Goal: Check status: Verify the current state of an ongoing process or item

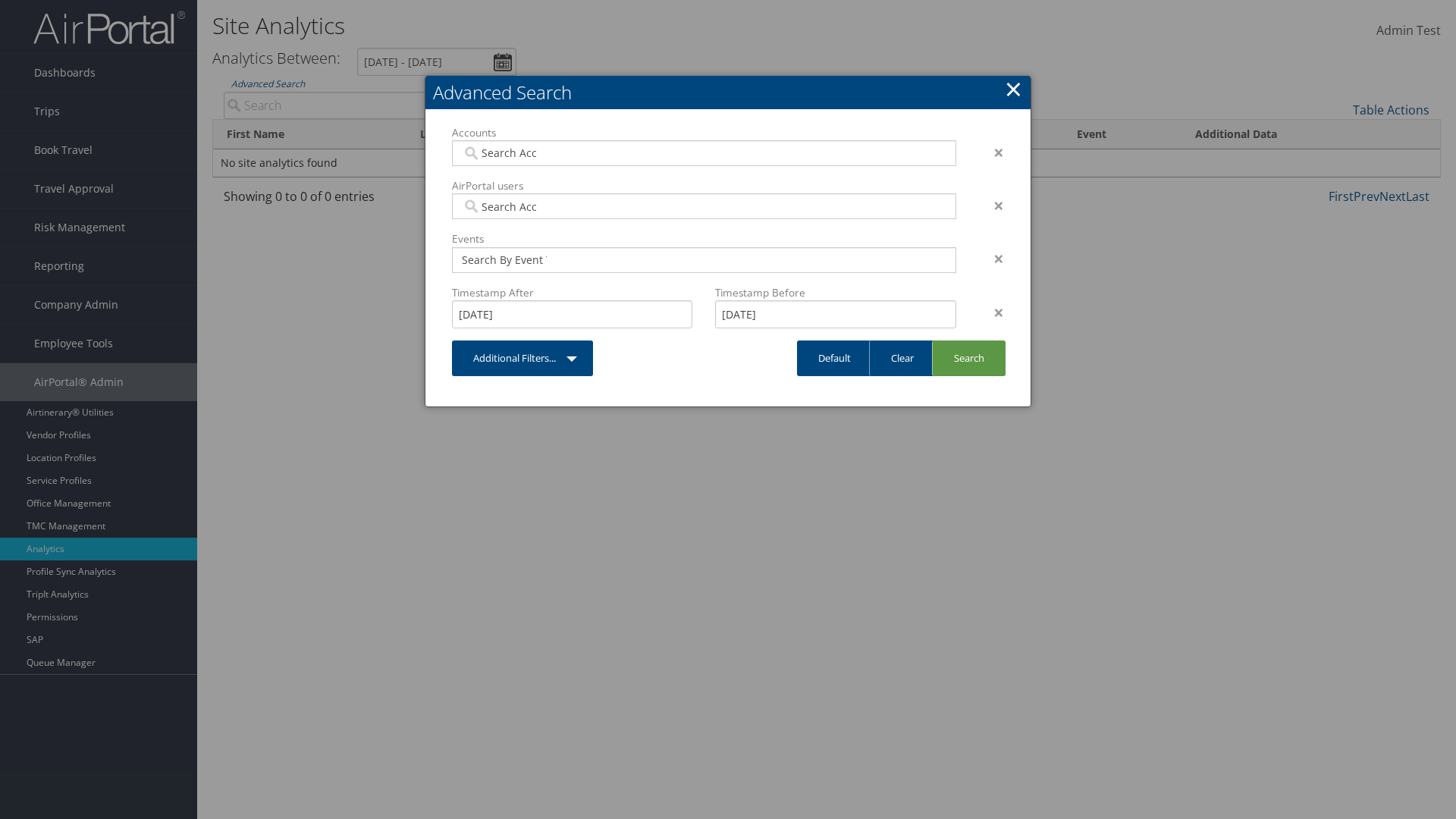
click at [1013, 88] on link "×" at bounding box center [1013, 88] width 17 height 30
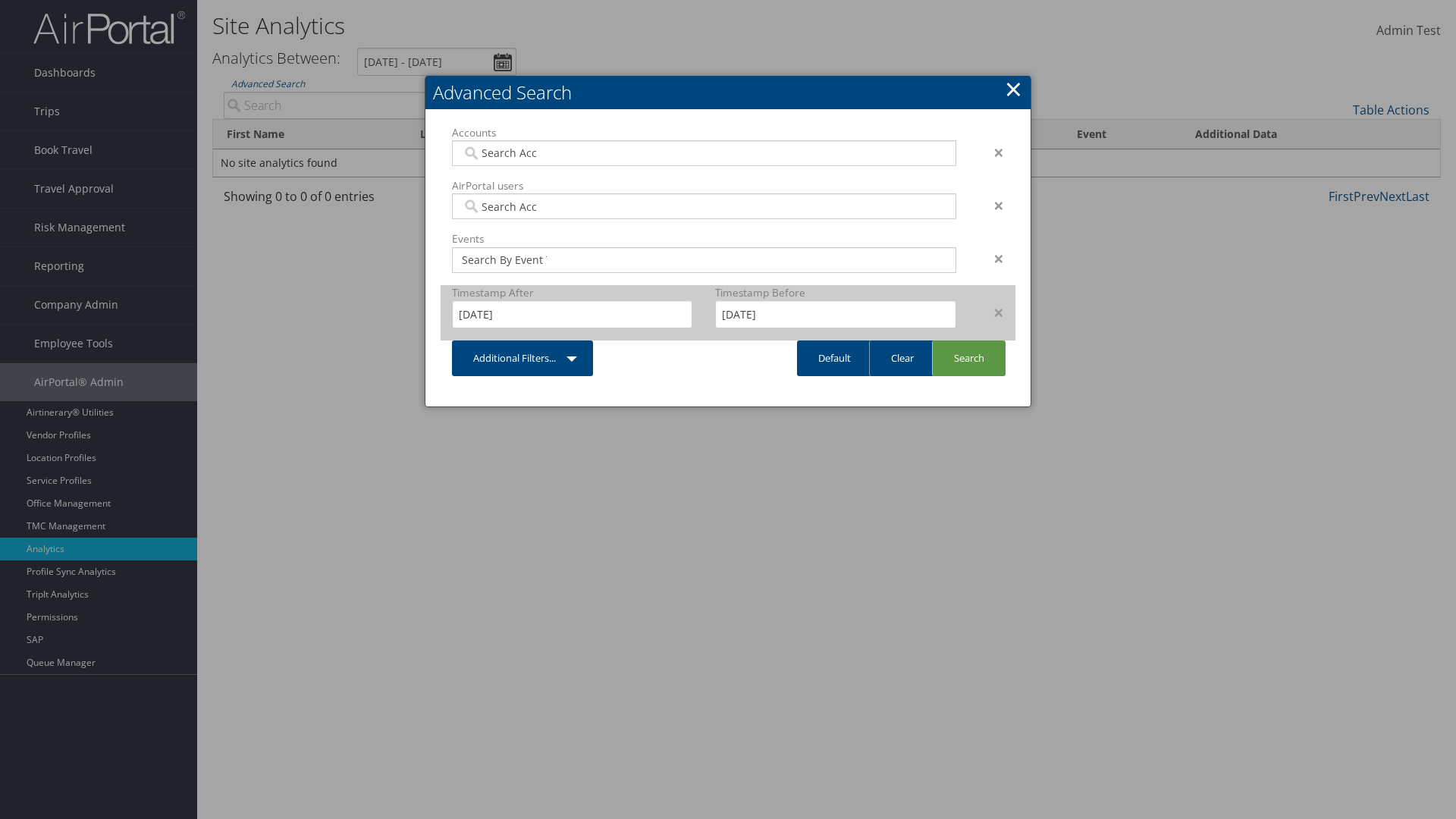
click at [991, 311] on div "×" at bounding box center [991, 312] width 48 height 18
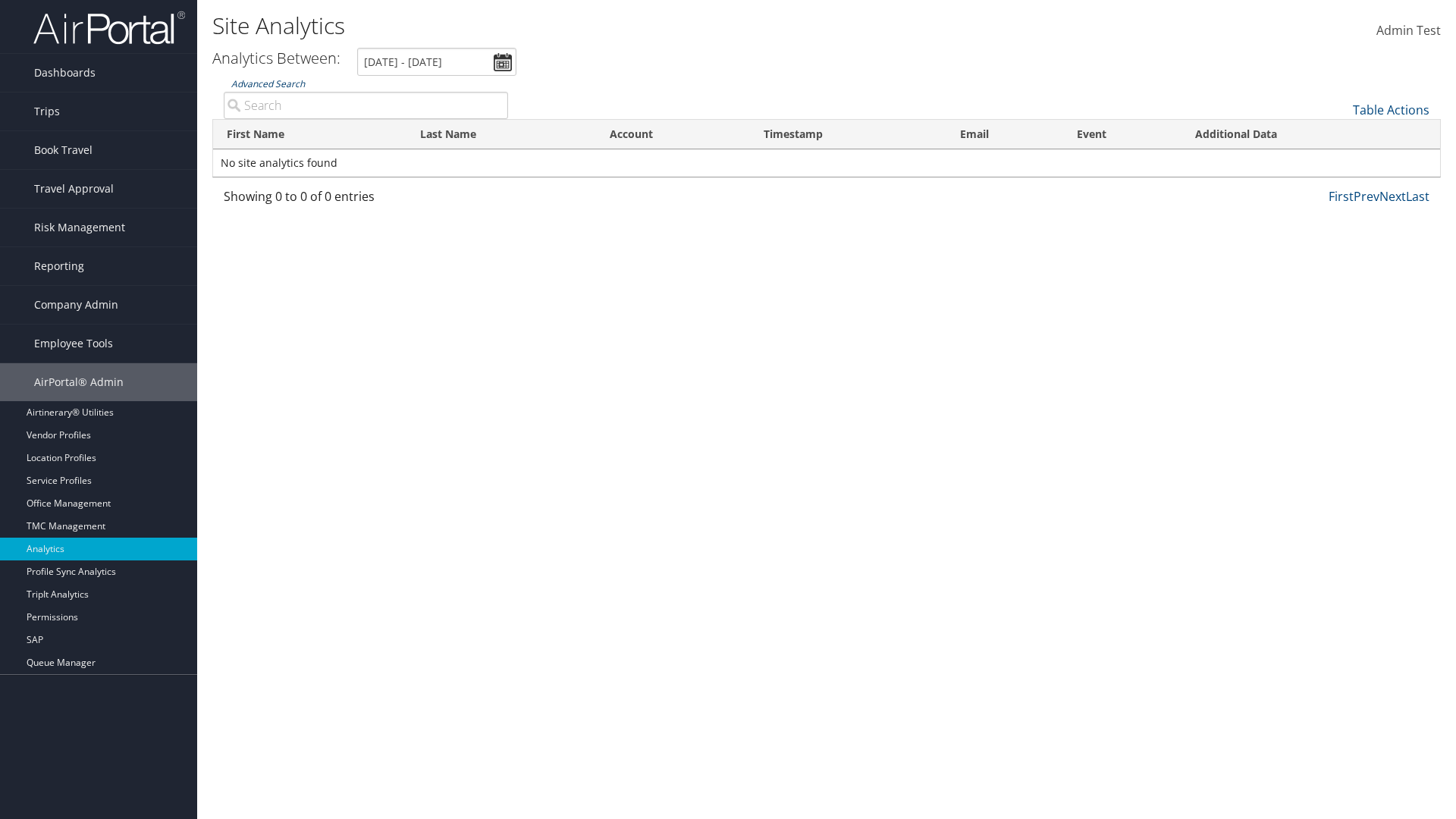
click at [267, 83] on link "Advanced Search" at bounding box center [268, 83] width 74 height 13
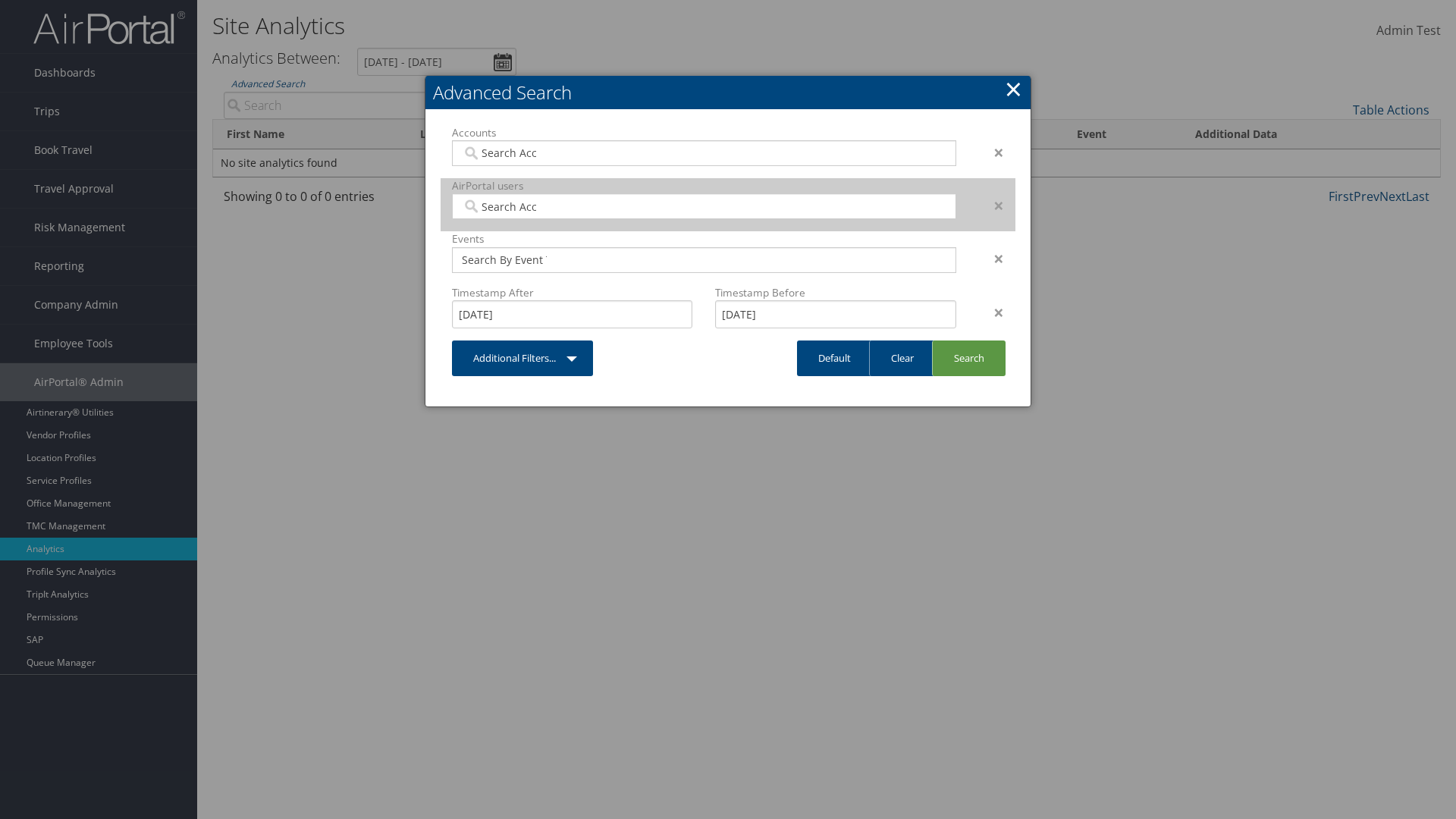
click at [504, 206] on input "search" at bounding box center [504, 206] width 85 height 15
type input "[PERSON_NAME] Download"
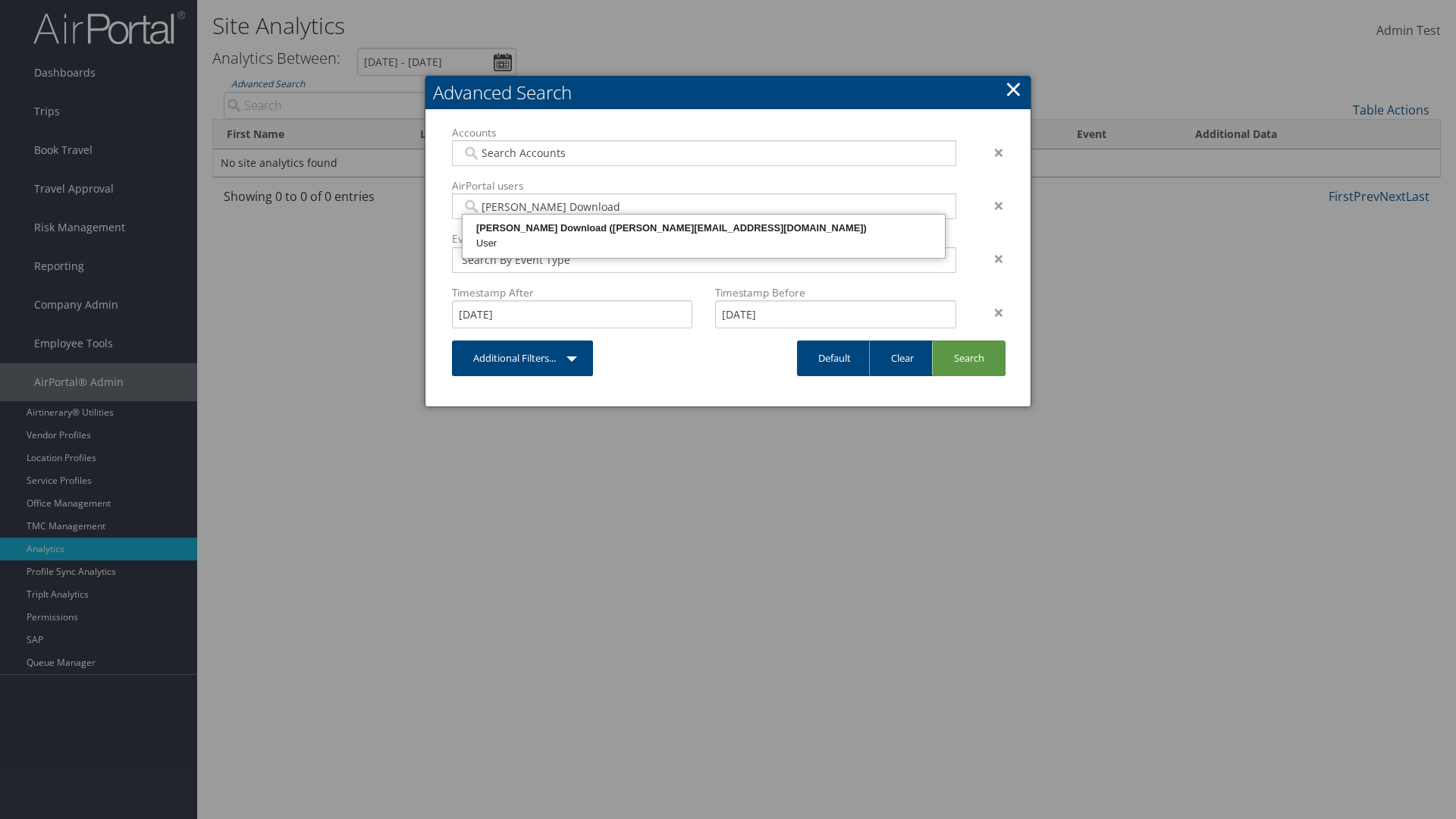
click at [701, 228] on div "[PERSON_NAME] Download ([PERSON_NAME][EMAIL_ADDRESS][DOMAIN_NAME])" at bounding box center [704, 227] width 478 height 15
type input "868356"
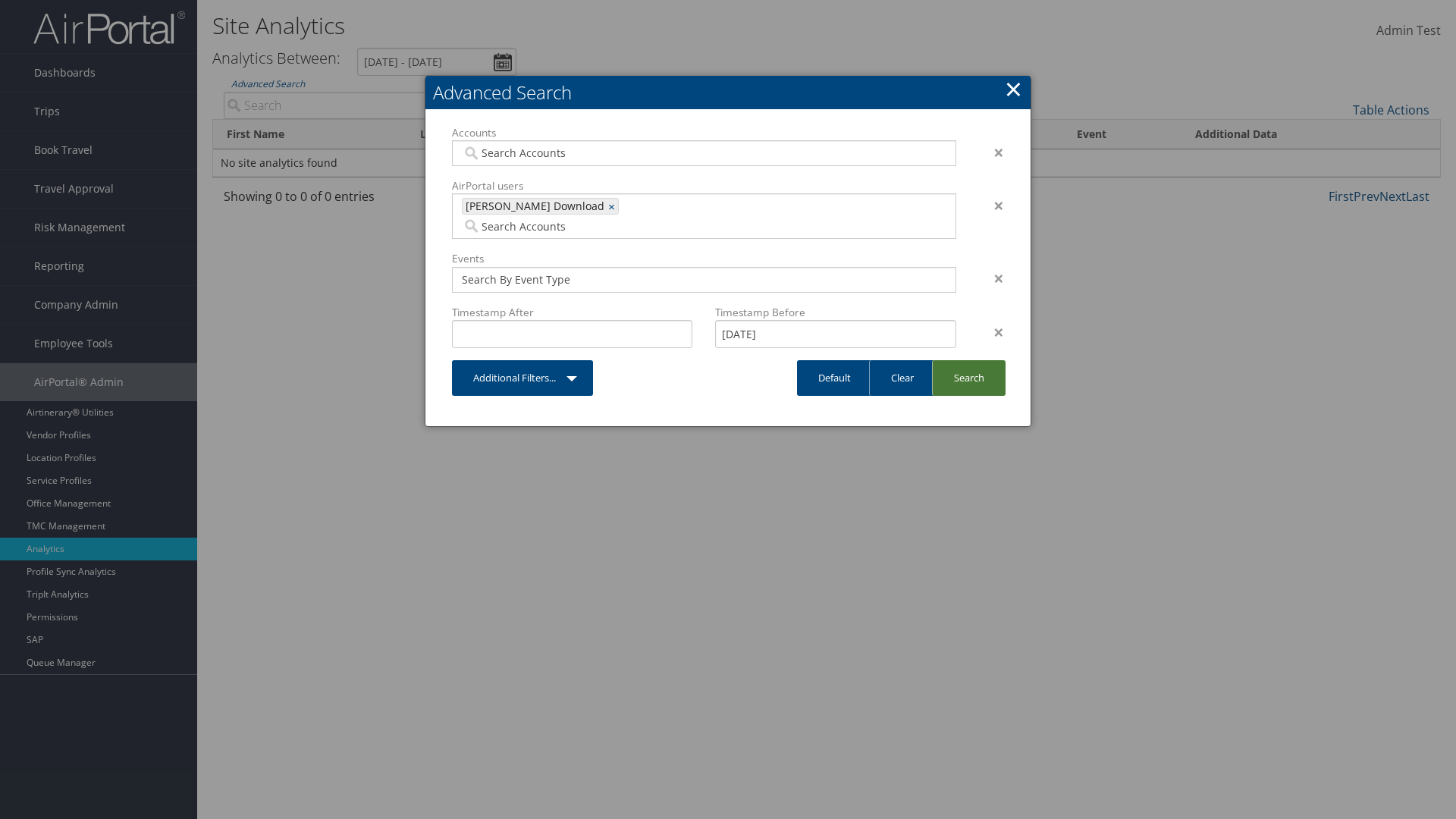
click at [967, 360] on link "Search" at bounding box center [968, 377] width 74 height 36
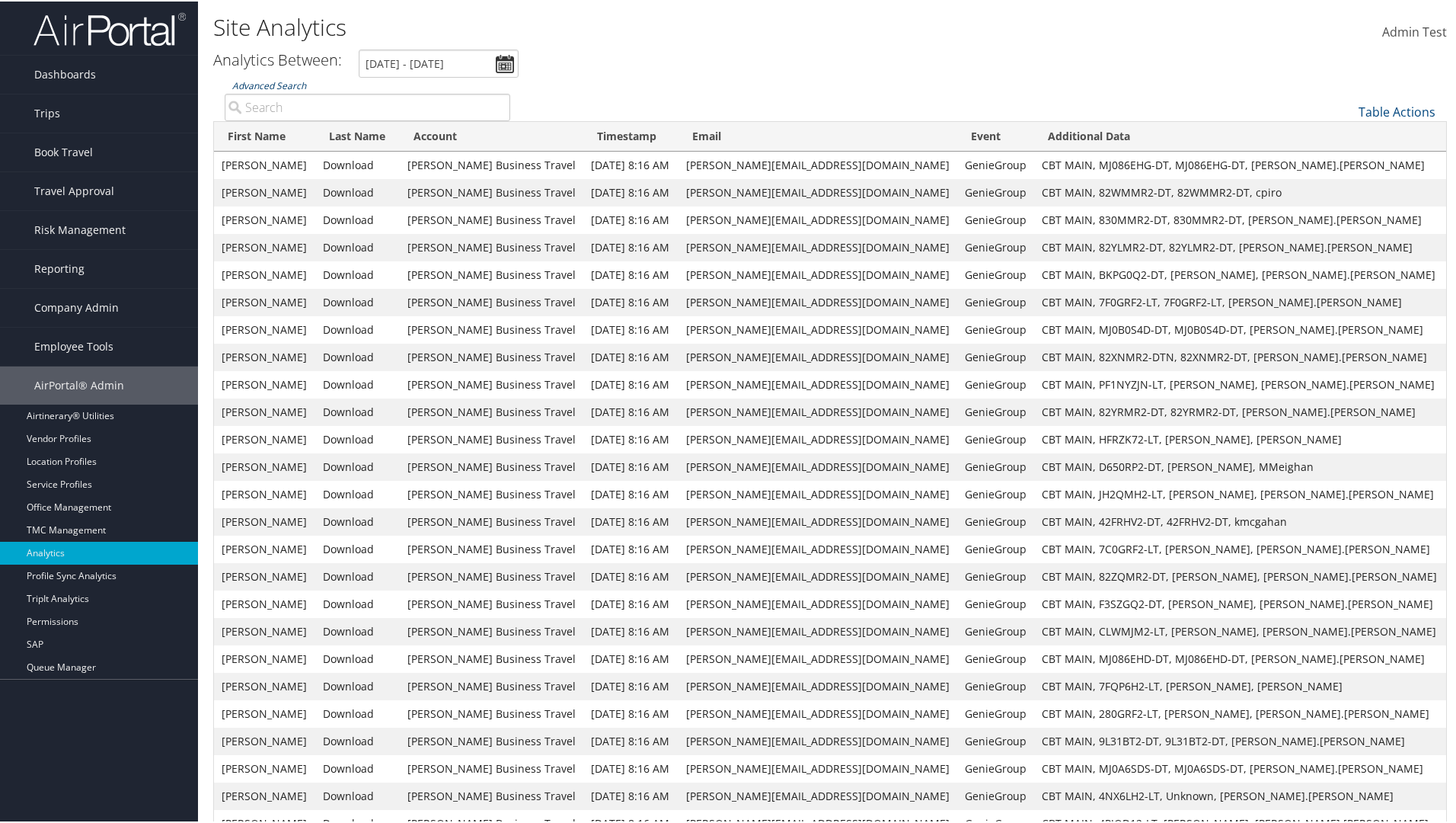
click at [268, 84] on link "Advanced Search" at bounding box center [269, 84] width 74 height 13
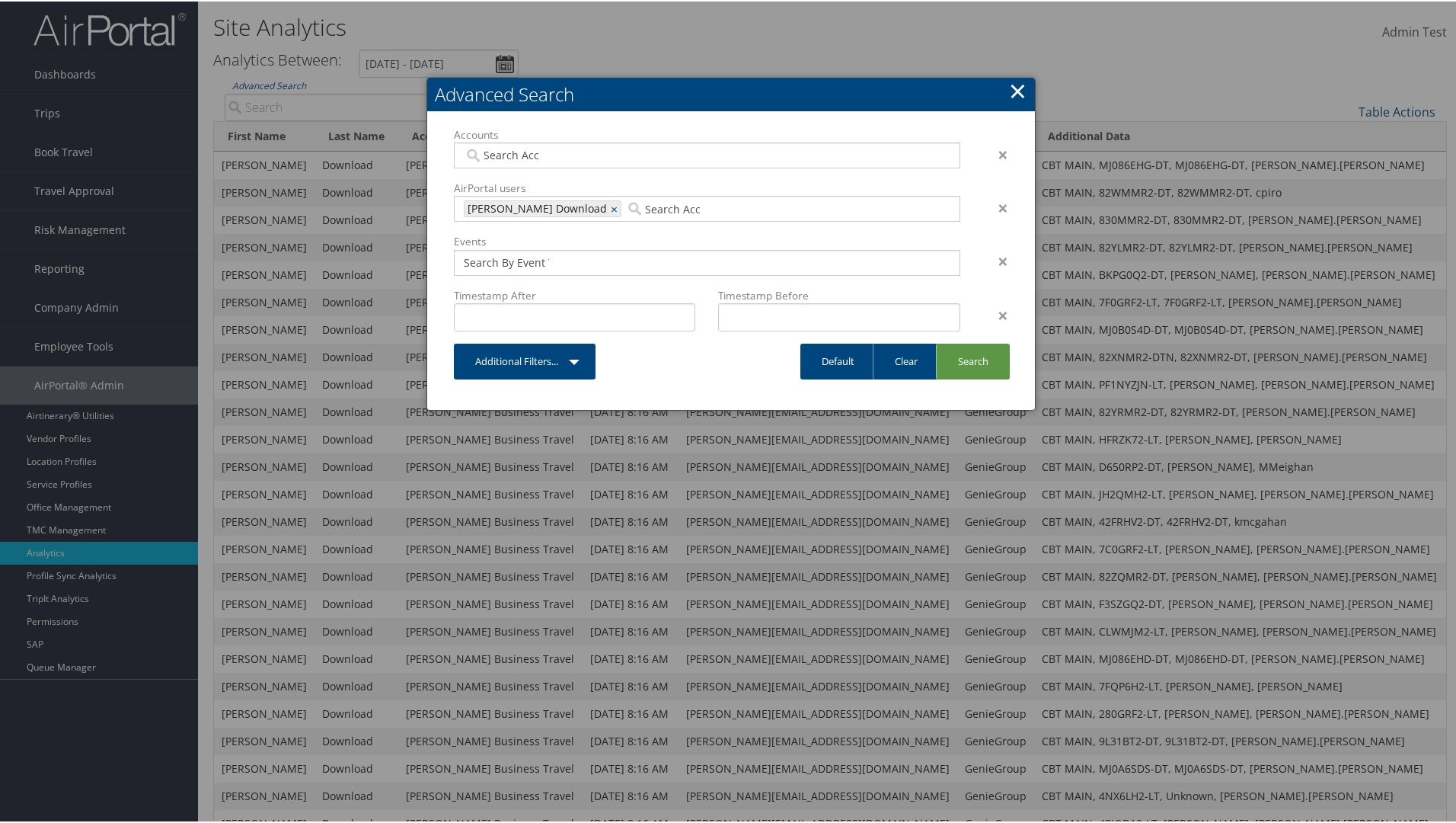
click at [1014, 89] on link "×" at bounding box center [1018, 89] width 17 height 31
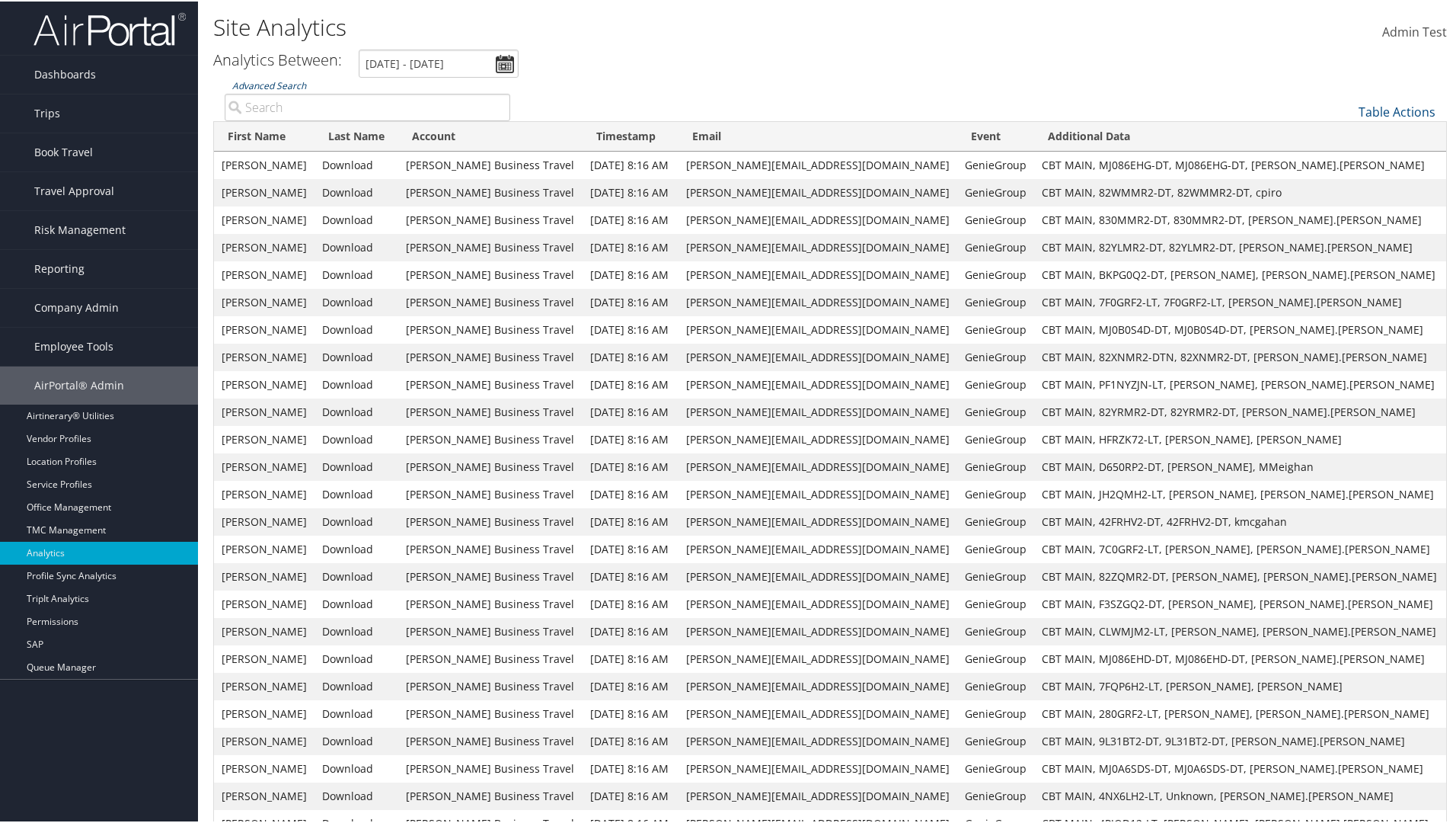
click at [268, 84] on link "Advanced Search" at bounding box center [269, 84] width 74 height 13
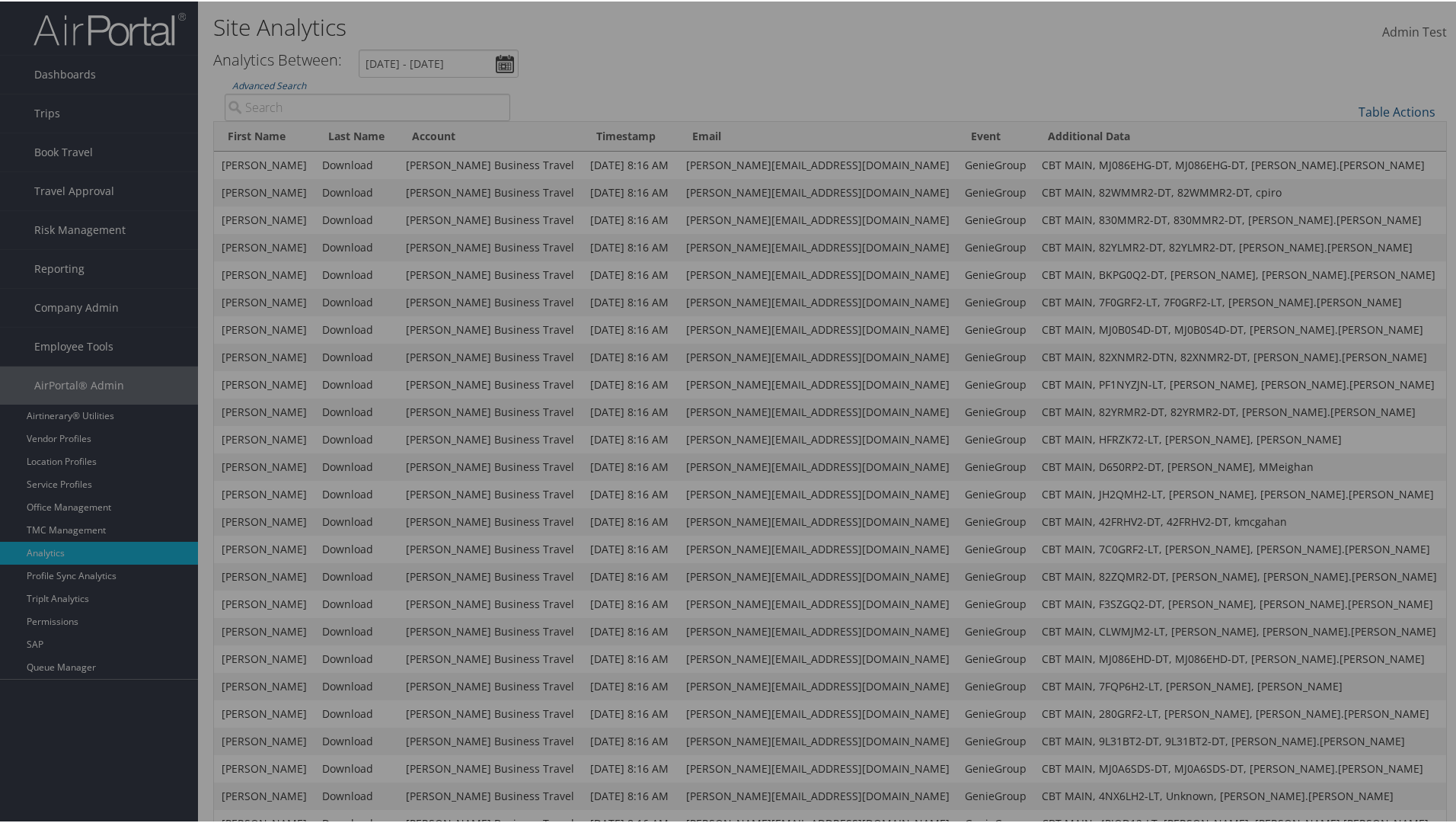
click at [0, 0] on link "Default" at bounding box center [0, 0] width 0 height 0
